Goal: Participate in discussion: Engage in conversation with other users on a specific topic

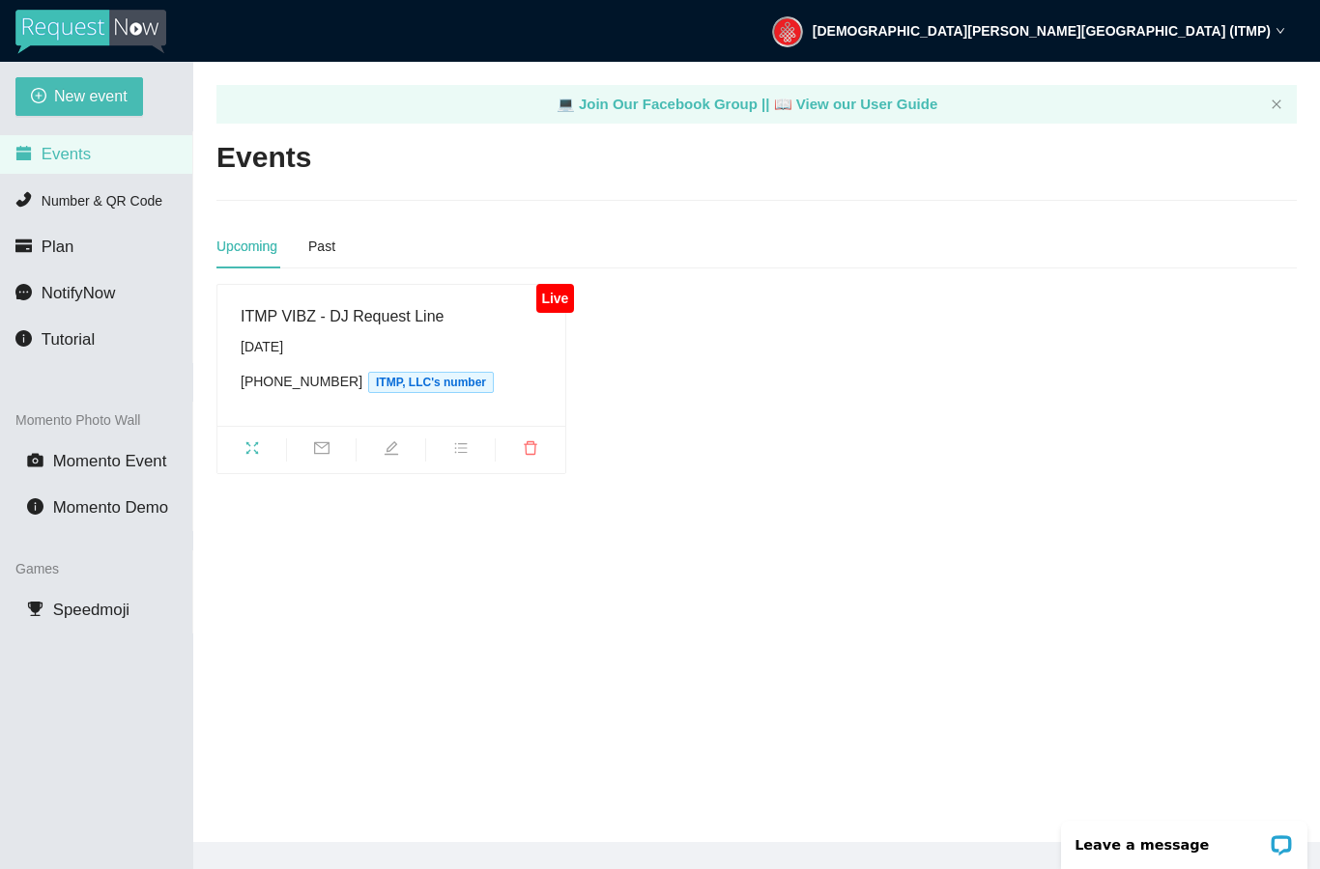
click at [431, 327] on div "ITMP VIBZ - DJ Request Line [DATE] [PHONE_NUMBER] ITMP, LLC's number" at bounding box center [391, 355] width 301 height 102
click at [464, 450] on icon "bars" at bounding box center [460, 448] width 15 height 15
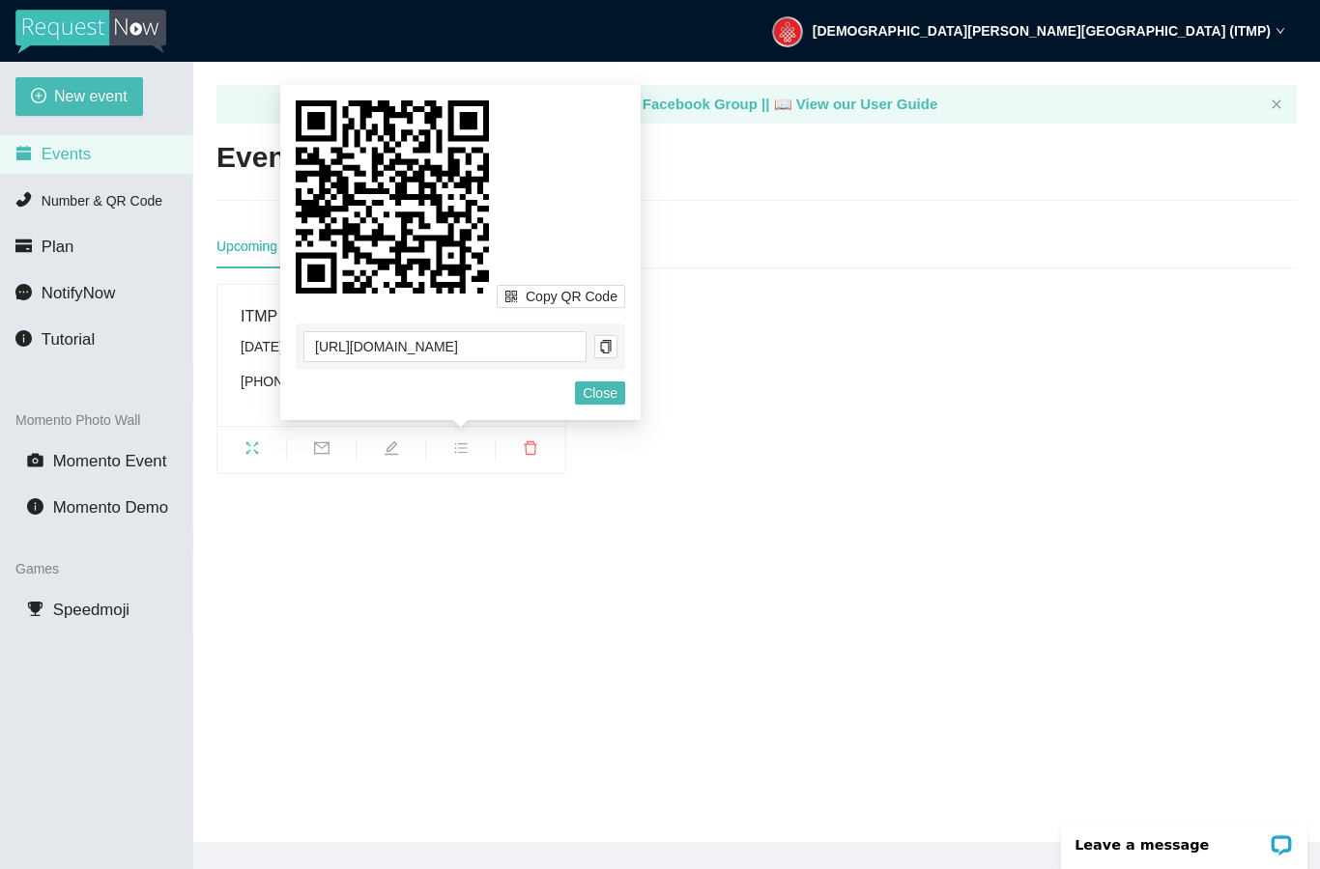
click at [727, 502] on main "💻 Join Our Facebook Group || 📖 View our User Guide Events Upcoming Past Live IT…" at bounding box center [756, 452] width 1126 height 781
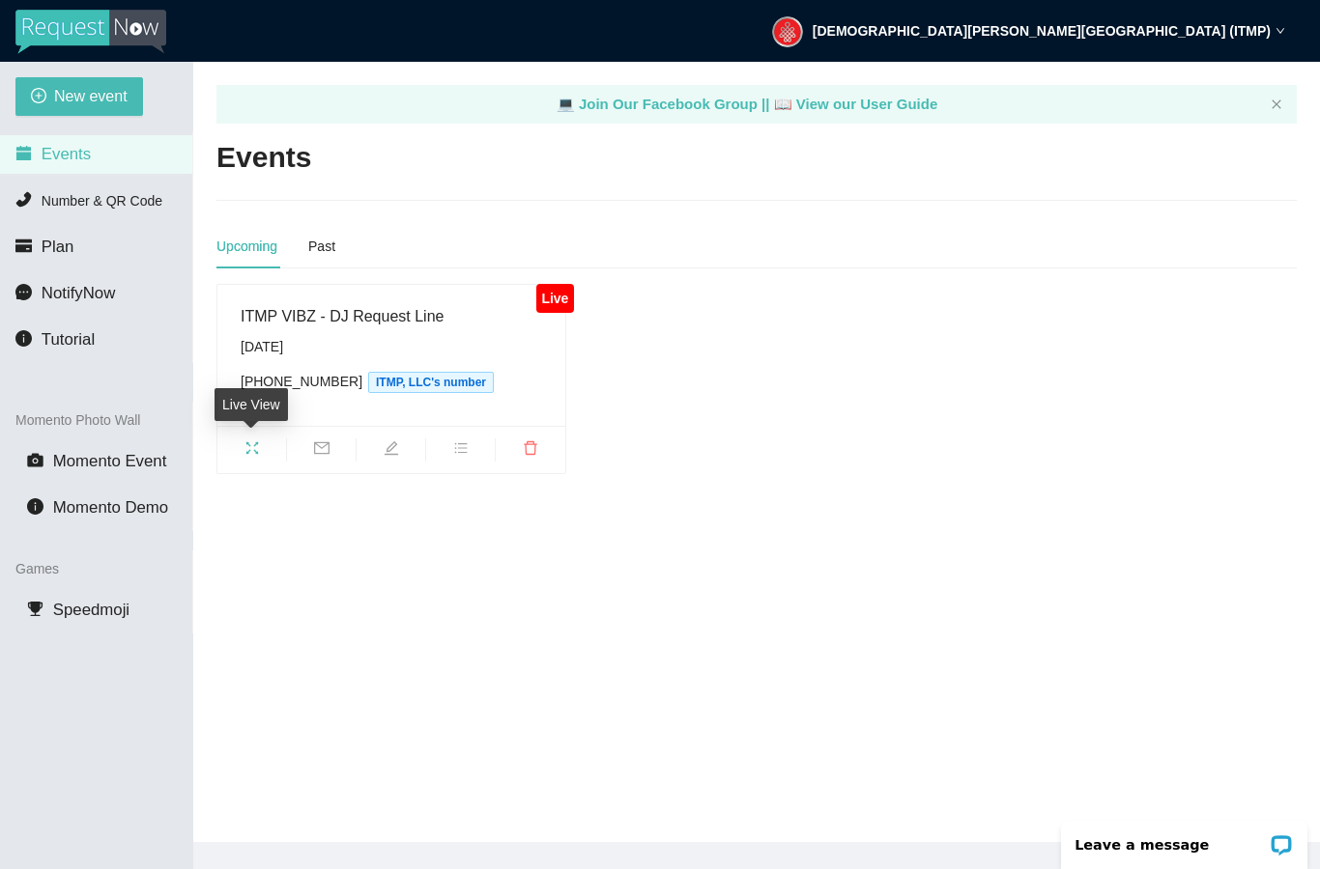
click at [251, 449] on icon "fullscreen" at bounding box center [251, 448] width 15 height 15
